Goal: Task Accomplishment & Management: Use online tool/utility

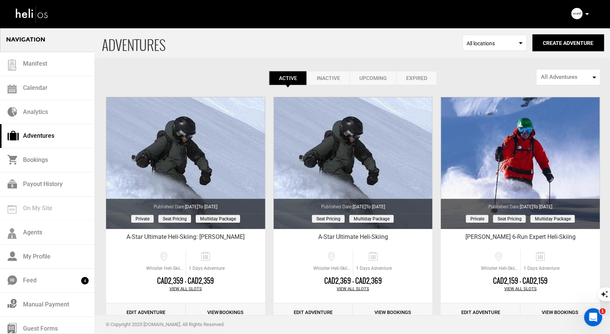
scroll to position [5, 0]
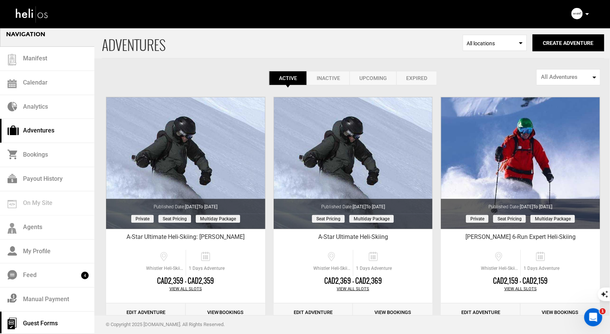
click at [47, 322] on link "Guest Forms" at bounding box center [47, 324] width 94 height 24
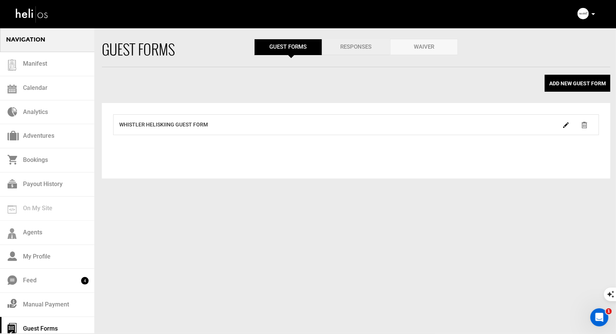
click at [347, 45] on link "Responses" at bounding box center [356, 47] width 68 height 16
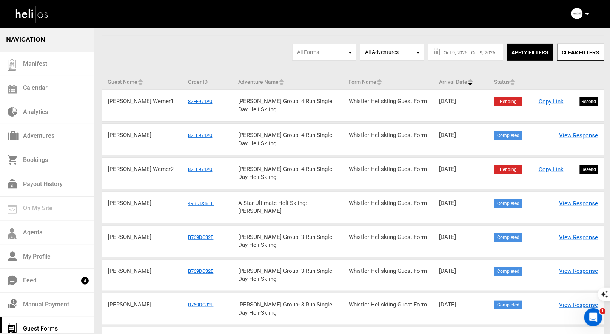
scroll to position [37, 0]
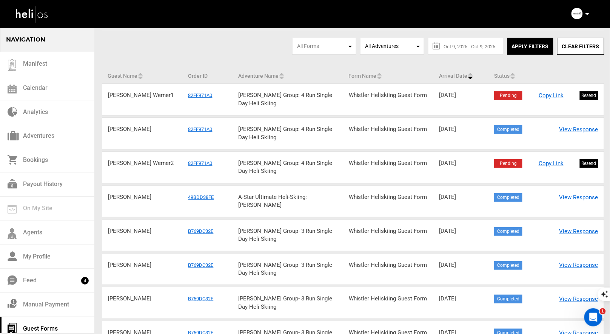
click at [572, 195] on link "View Response" at bounding box center [578, 198] width 39 height 8
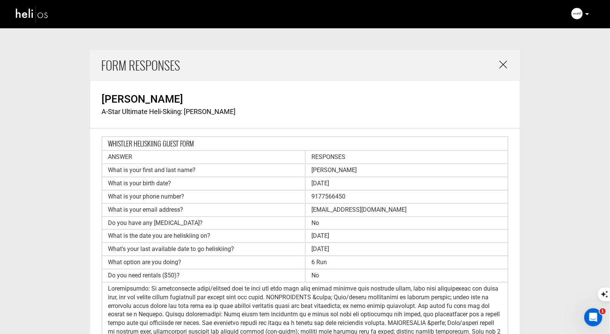
drag, startPoint x: 338, startPoint y: 258, endPoint x: 299, endPoint y: 260, distance: 39.7
click at [299, 260] on div "What option are you doing? 6 Run" at bounding box center [305, 262] width 407 height 13
copy div "6 Run"
click at [353, 188] on div "[DATE]" at bounding box center [406, 183] width 203 height 12
drag, startPoint x: 353, startPoint y: 182, endPoint x: 308, endPoint y: 182, distance: 45.3
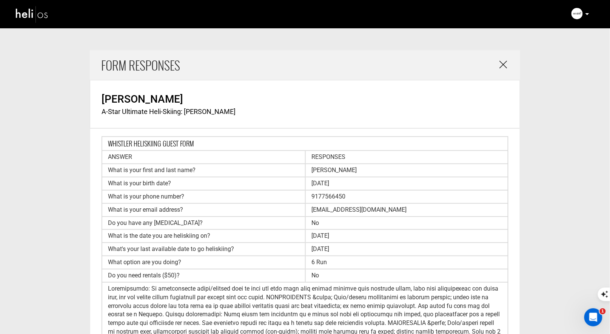
click at [308, 182] on div "[DATE]" at bounding box center [406, 183] width 203 height 12
copy div "[DATE]"
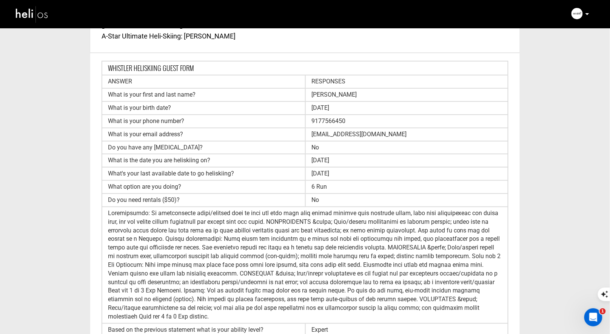
scroll to position [149, 0]
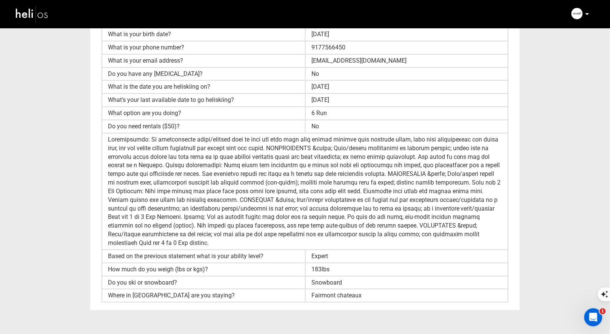
drag, startPoint x: 334, startPoint y: 254, endPoint x: 309, endPoint y: 254, distance: 24.5
click at [309, 254] on div "Expert" at bounding box center [406, 256] width 203 height 12
copy div "Expert"
drag, startPoint x: 366, startPoint y: 295, endPoint x: 311, endPoint y: 294, distance: 54.7
click at [311, 294] on div "Fairmont chateaux" at bounding box center [406, 295] width 203 height 12
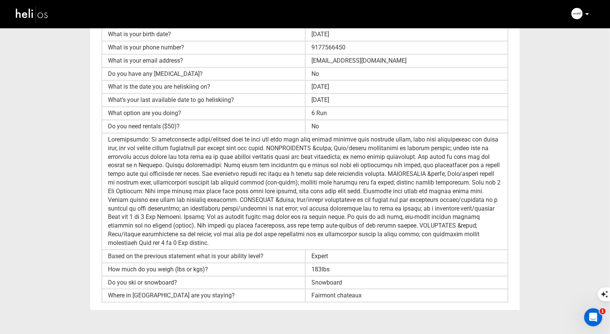
copy div "Fairmont chateaux"
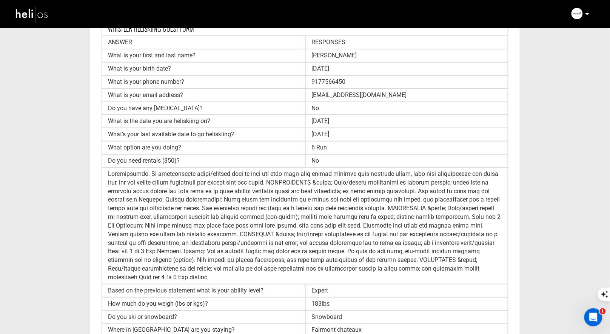
scroll to position [114, 0]
drag, startPoint x: 360, startPoint y: 82, endPoint x: 307, endPoint y: 82, distance: 52.4
click at [307, 82] on div "9177566450" at bounding box center [406, 83] width 203 height 12
copy div "9177566450"
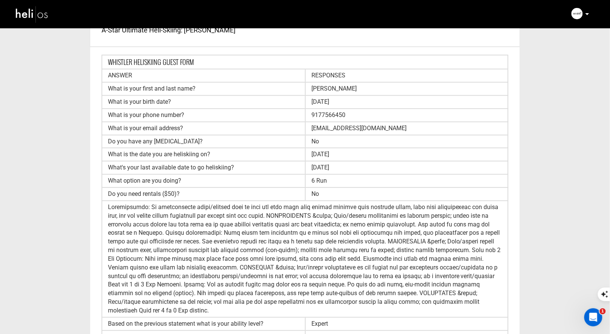
scroll to position [81, 0]
drag, startPoint x: 341, startPoint y: 165, endPoint x: 305, endPoint y: 165, distance: 35.5
click at [305, 165] on div "[DATE]" at bounding box center [406, 168] width 203 height 12
copy div "[DATE]"
